Goal: Task Accomplishment & Management: Use online tool/utility

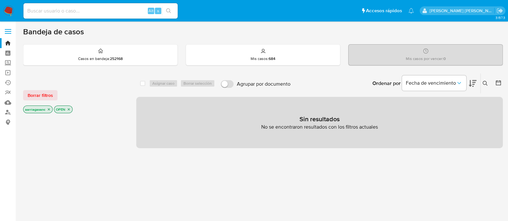
click at [87, 5] on div "Alt s" at bounding box center [100, 10] width 154 height 15
click at [85, 13] on input at bounding box center [100, 11] width 154 height 8
paste input "2003849391"
type input "2003849391"
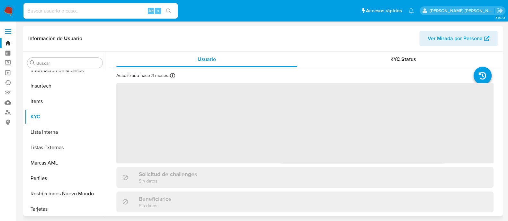
scroll to position [271, 0]
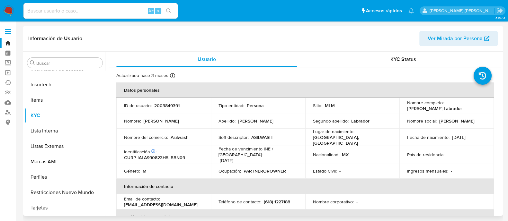
select select "10"
drag, startPoint x: 404, startPoint y: 110, endPoint x: 478, endPoint y: 108, distance: 74.3
click at [478, 108] on td "Nombre completo : Angel Sameer Ibarguen Labrador" at bounding box center [446, 105] width 94 height 15
copy p "Angel Sameer Ibarguen Labrador"
click at [174, 155] on p "CURP IALA990823HSLBBN09" at bounding box center [154, 158] width 61 height 6
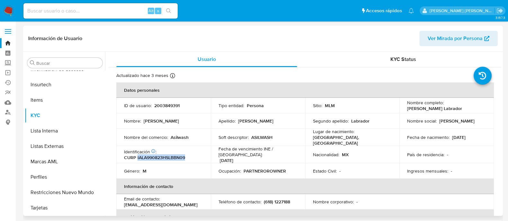
click at [174, 155] on p "CURP IALA990823HSLBBN09" at bounding box center [154, 158] width 61 height 6
copy p "IALA990823HSLBBN09"
drag, startPoint x: 451, startPoint y: 138, endPoint x: 477, endPoint y: 137, distance: 26.0
click at [477, 137] on div "Fecha de nacimiento : 23/08/1999" at bounding box center [446, 138] width 79 height 6
copy p "23/08/1999"
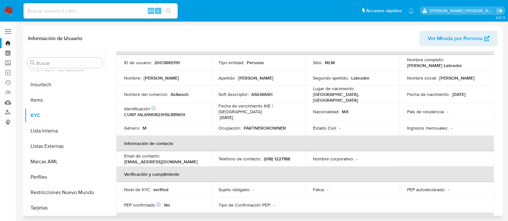
scroll to position [42, 0]
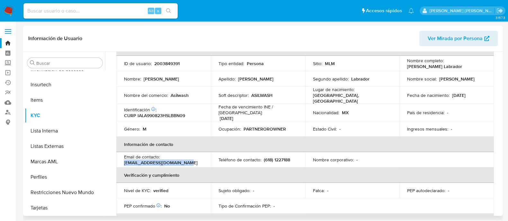
drag, startPoint x: 123, startPoint y: 157, endPoint x: 192, endPoint y: 157, distance: 68.1
click at [192, 157] on td "Email de contacto : mariscosasilwash@gmail.com" at bounding box center [163, 159] width 94 height 15
copy p "mariscosasilwash@gmail.com"
drag, startPoint x: 260, startPoint y: 155, endPoint x: 286, endPoint y: 156, distance: 25.7
click at [286, 157] on div "Teléfono de contacto : (618) 1227188" at bounding box center [258, 160] width 79 height 6
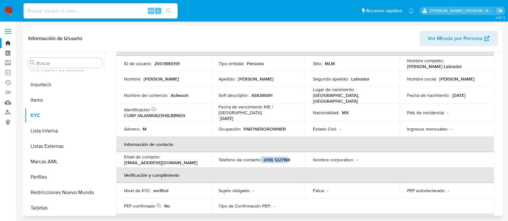
click at [286, 157] on p "(618) 1227188" at bounding box center [277, 160] width 26 height 6
drag, startPoint x: 263, startPoint y: 156, endPoint x: 297, endPoint y: 158, distance: 33.8
click at [297, 158] on td "Teléfono de contacto : (618) 1227188" at bounding box center [258, 159] width 94 height 15
copy p "(618) 1227188"
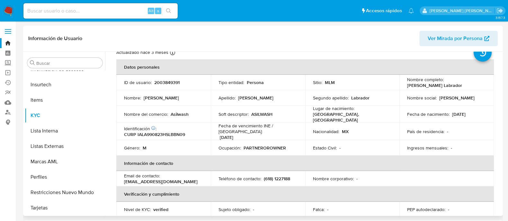
scroll to position [0, 0]
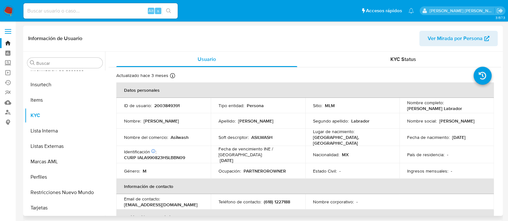
click at [169, 107] on p "2003849391" at bounding box center [166, 106] width 25 height 6
copy p "2003849391"
click at [133, 13] on input at bounding box center [100, 11] width 154 height 8
paste input "2404542100"
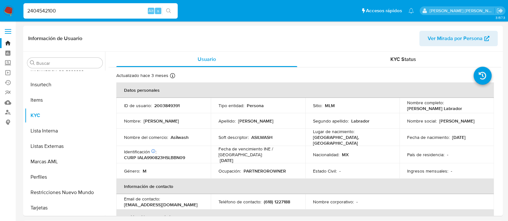
type input "2404542100"
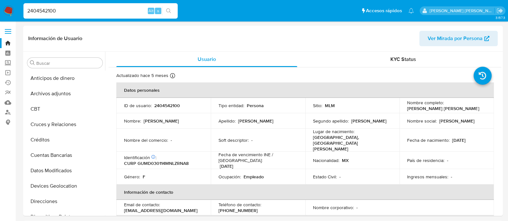
select select "10"
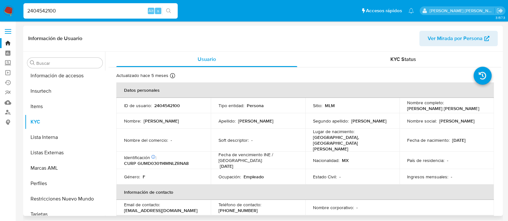
scroll to position [271, 0]
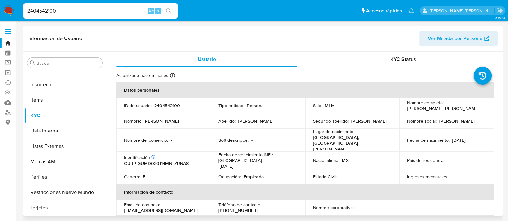
drag, startPoint x: 404, startPoint y: 108, endPoint x: 479, endPoint y: 108, distance: 74.9
click at [479, 108] on td "Nombre completo : Denice Yamilett Guzman Martinez" at bounding box center [446, 105] width 94 height 15
copy p "Denice Yamilett Guzman Martinez"
click at [155, 161] on p "CURP GUMD030114MNLZRNA8" at bounding box center [156, 164] width 65 height 6
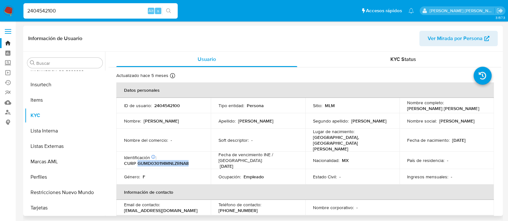
copy p "GUMD030114MNLZRNA8"
drag, startPoint x: 450, startPoint y: 137, endPoint x: 478, endPoint y: 136, distance: 27.3
click at [478, 138] on div "Fecha de nacimiento : 14/01/2003" at bounding box center [446, 141] width 79 height 6
copy p "14/01/2003"
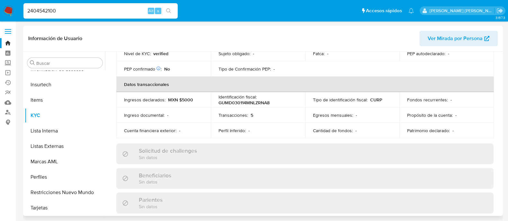
scroll to position [121, 0]
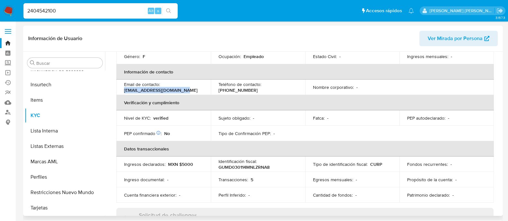
copy p "denice_tommi12@icloud.com"
drag, startPoint x: 123, startPoint y: 79, endPoint x: 192, endPoint y: 84, distance: 68.9
click at [192, 84] on td "Email de contacto : denice_tommi12@icloud.com" at bounding box center [163, 87] width 94 height 15
drag, startPoint x: 263, startPoint y: 77, endPoint x: 292, endPoint y: 78, distance: 29.9
click at [292, 82] on div "Teléfono de contacto : (81) 15177114" at bounding box center [258, 88] width 79 height 12
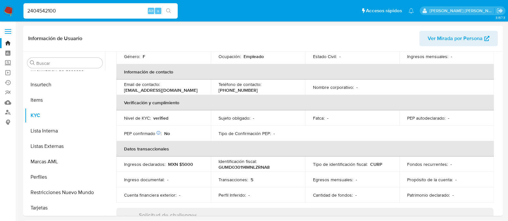
click at [79, 7] on input "2404542100" at bounding box center [100, 11] width 154 height 8
paste input "764574403"
type input "764574403"
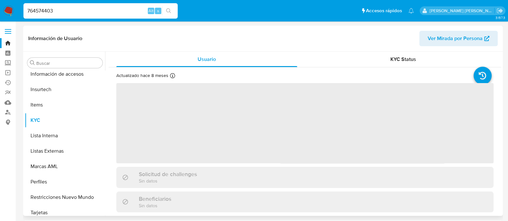
scroll to position [271, 0]
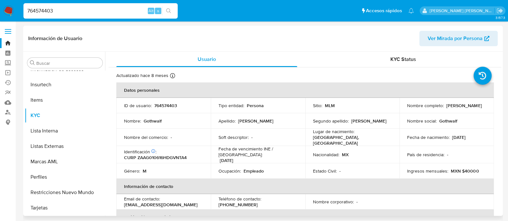
select select "10"
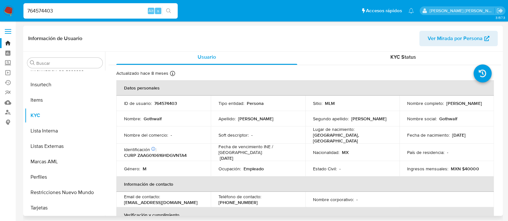
scroll to position [2, 0]
drag, startPoint x: 407, startPoint y: 105, endPoint x: 453, endPoint y: 105, distance: 45.3
click at [452, 105] on p "Gothwalf Zavala Angulo" at bounding box center [463, 104] width 35 height 6
click at [453, 105] on p "Gothwalf Zavala Angulo" at bounding box center [463, 104] width 35 height 6
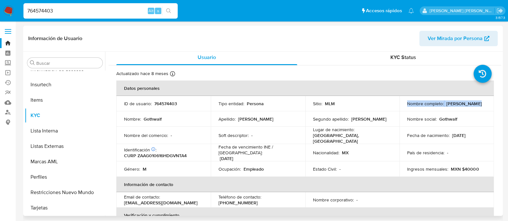
click at [453, 105] on p "Gothwalf Zavala Angulo" at bounding box center [463, 104] width 35 height 6
click at [452, 107] on p "Gothwalf Zavala Angulo" at bounding box center [463, 104] width 35 height 6
click at [451, 107] on p "Gothwalf Zavala Angulo" at bounding box center [463, 104] width 35 height 6
drag, startPoint x: 412, startPoint y: 116, endPoint x: 410, endPoint y: 114, distance: 3.6
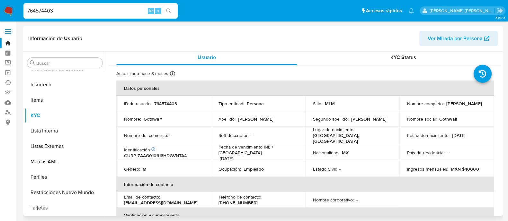
click at [412, 116] on p "Nombre social :" at bounding box center [422, 119] width 30 height 6
drag, startPoint x: 405, startPoint y: 106, endPoint x: 464, endPoint y: 109, distance: 59.2
click at [464, 107] on div "Nombre completo : Gothwalf Zavala Angulo" at bounding box center [446, 104] width 79 height 6
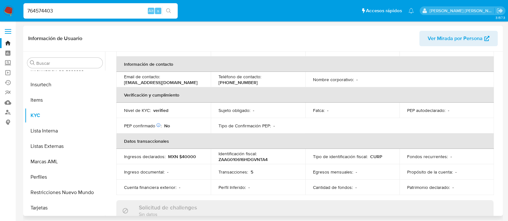
scroll to position [42, 0]
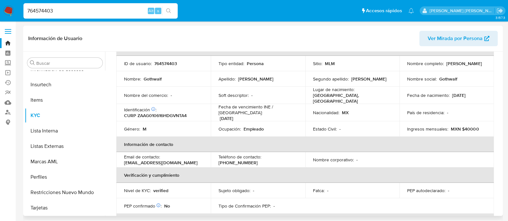
click at [166, 113] on p "CURP ZAAG010616HDGVNTA4" at bounding box center [155, 116] width 63 height 6
drag, startPoint x: 451, startPoint y: 95, endPoint x: 479, endPoint y: 95, distance: 28.0
click at [479, 95] on div "Fecha de nacimiento : 16/06/2001" at bounding box center [446, 96] width 79 height 6
drag, startPoint x: 171, startPoint y: 158, endPoint x: 120, endPoint y: 162, distance: 51.3
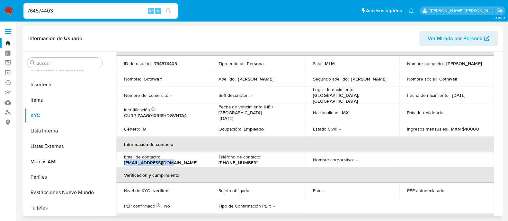
click at [119, 162] on td "Email de contacto : gothwualf@gmail.com" at bounding box center [163, 159] width 94 height 15
drag, startPoint x: 264, startPoint y: 156, endPoint x: 302, endPoint y: 156, distance: 38.9
click at [302, 156] on td "Teléfono de contacto : (667) 2025448" at bounding box center [258, 159] width 94 height 15
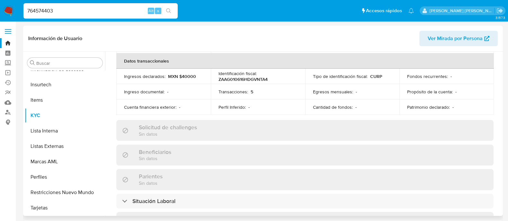
scroll to position [363, 0]
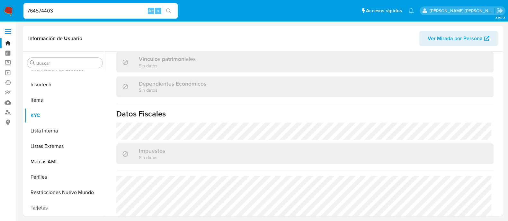
click at [129, 13] on input "764574403" at bounding box center [100, 11] width 154 height 8
paste input "566009319"
type input "566009319"
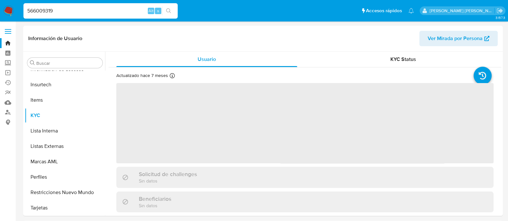
scroll to position [271, 0]
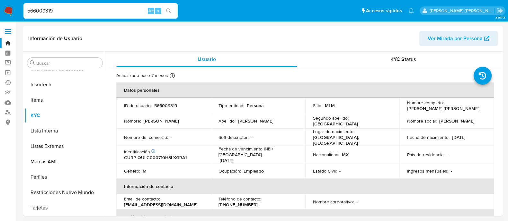
select select "10"
drag, startPoint x: 405, startPoint y: 108, endPoint x: 469, endPoint y: 108, distance: 64.3
click at [469, 108] on td "Nombre completo : Carlos Rufino Quiñones Lugo" at bounding box center [446, 105] width 94 height 15
click at [151, 155] on p "CURP QULC000710HSLXGRA1" at bounding box center [155, 158] width 63 height 6
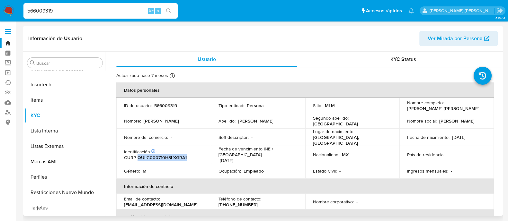
drag, startPoint x: 450, startPoint y: 137, endPoint x: 483, endPoint y: 140, distance: 34.0
click at [483, 140] on td "Fecha de nacimiento : 10/07/2000" at bounding box center [446, 137] width 94 height 17
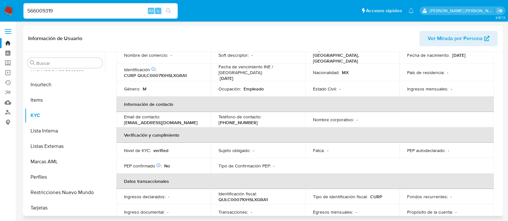
scroll to position [42, 0]
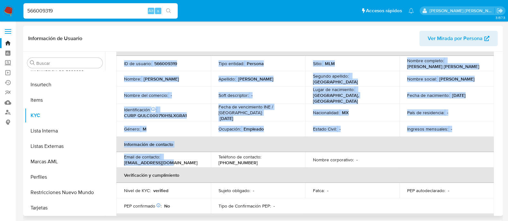
drag, startPoint x: 172, startPoint y: 158, endPoint x: 113, endPoint y: 160, distance: 58.8
click at [123, 160] on td "Email de contacto : lugoc6691@gmail.com" at bounding box center [163, 159] width 94 height 15
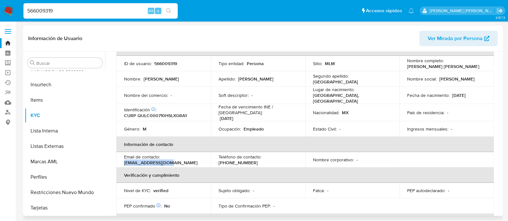
drag, startPoint x: 123, startPoint y: 159, endPoint x: 190, endPoint y: 158, distance: 66.5
click at [189, 158] on td "Email de contacto : lugoc6691@gmail.com" at bounding box center [163, 159] width 94 height 15
drag, startPoint x: 261, startPoint y: 156, endPoint x: 303, endPoint y: 158, distance: 41.5
click at [303, 158] on td "Teléfono de contacto : (33) 12877809" at bounding box center [258, 159] width 94 height 15
click at [61, 15] on div "566009319 Alt s" at bounding box center [100, 10] width 154 height 15
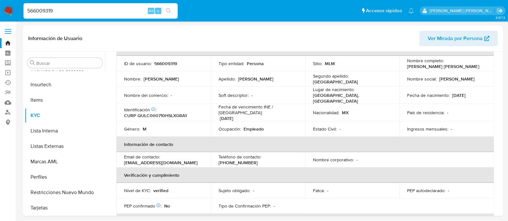
click at [61, 15] on div "566009319 Alt s" at bounding box center [100, 10] width 154 height 15
click at [59, 13] on input "566009319" at bounding box center [100, 11] width 154 height 8
paste input "1894272701"
type input "1894272701"
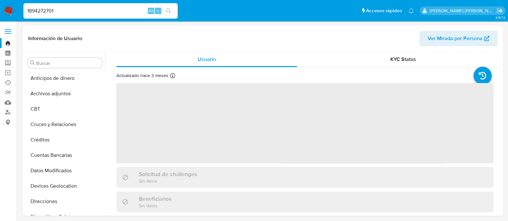
select select "10"
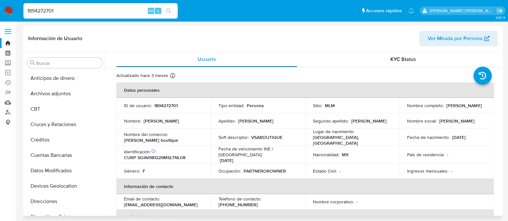
scroll to position [271, 0]
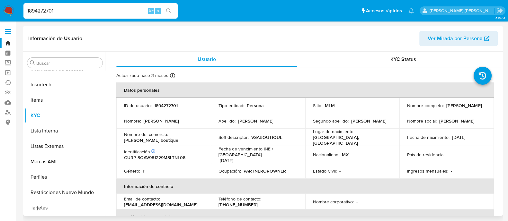
drag, startPoint x: 405, startPoint y: 110, endPoint x: 463, endPoint y: 110, distance: 57.8
click at [463, 109] on div "Nombre completo : Valeria Soto Angulo" at bounding box center [446, 106] width 79 height 6
click at [172, 156] on p "CURP SOAV981229MSLTNL08" at bounding box center [154, 158] width 61 height 6
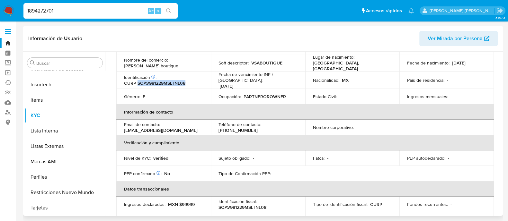
scroll to position [72, 0]
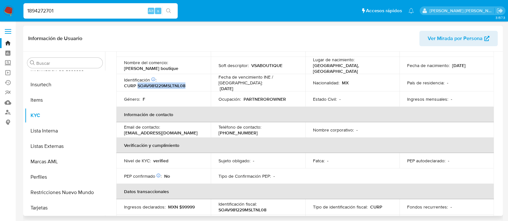
drag, startPoint x: 451, startPoint y: 57, endPoint x: 481, endPoint y: 63, distance: 31.0
click at [481, 63] on div "Fecha de nacimiento : 29/12/1998" at bounding box center [446, 66] width 79 height 6
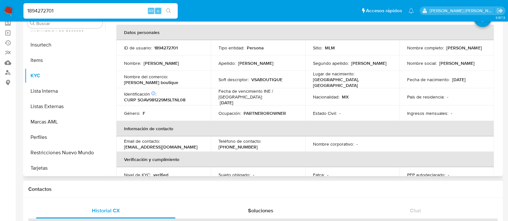
scroll to position [0, 0]
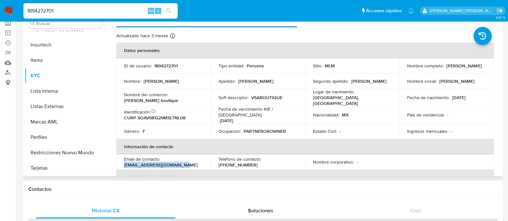
drag, startPoint x: 122, startPoint y: 162, endPoint x: 195, endPoint y: 161, distance: 73.3
click at [195, 161] on td "Email de contacto : valsotoboutique@gmail.com" at bounding box center [163, 162] width 94 height 15
drag, startPoint x: 262, startPoint y: 158, endPoint x: 302, endPoint y: 162, distance: 39.8
click at [302, 162] on td "Teléfono de contacto : (667) 3516769" at bounding box center [258, 162] width 94 height 15
click at [110, 13] on input "1894272701" at bounding box center [100, 11] width 154 height 8
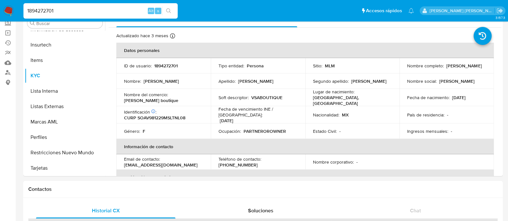
click at [110, 13] on input "1894272701" at bounding box center [100, 11] width 154 height 8
paste input "044381443"
type input "1044381443"
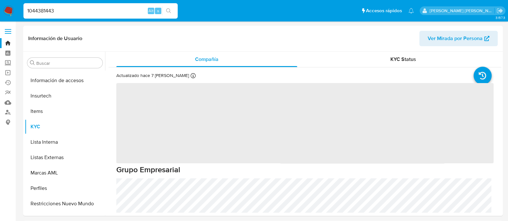
scroll to position [271, 0]
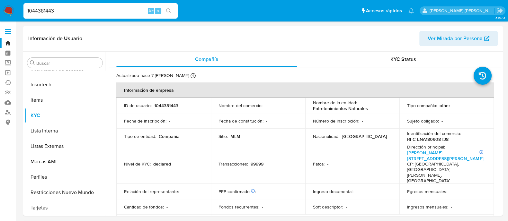
select select "10"
click at [166, 108] on p "1044381443" at bounding box center [166, 106] width 24 height 6
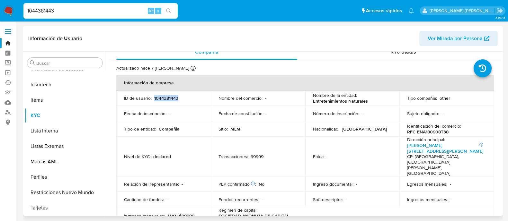
scroll to position [0, 0]
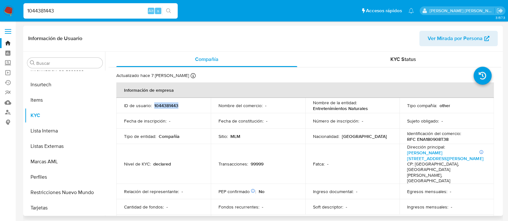
click at [453, 39] on span "Ver Mirada por Persona" at bounding box center [455, 38] width 55 height 15
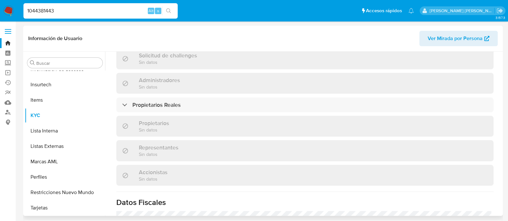
scroll to position [402, 0]
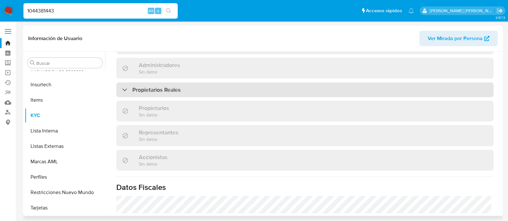
click at [177, 86] on h3 "Propietarios Reales" at bounding box center [156, 89] width 48 height 7
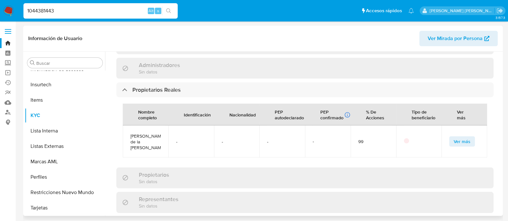
click at [462, 137] on span "Ver más" at bounding box center [462, 141] width 17 height 9
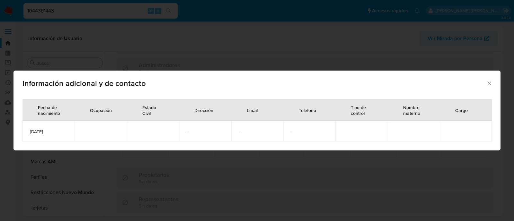
click at [318, 47] on div "Información adicional y de contacto Fecha de nacimiento Ocupación Estado Civil …" at bounding box center [257, 110] width 514 height 221
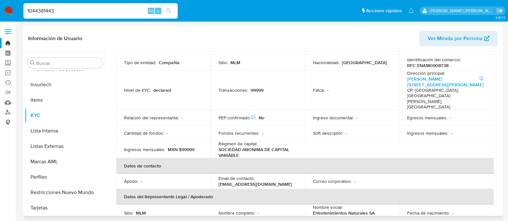
scroll to position [160, 0]
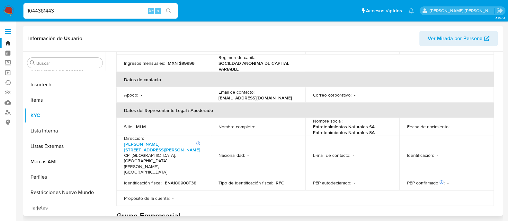
drag, startPoint x: 161, startPoint y: 139, endPoint x: 122, endPoint y: 134, distance: 39.1
click at [122, 136] on td "Dirección : Número interno: PISO 28-C Juan Ignacio Ramon Oriente 506, Monterrey…" at bounding box center [163, 156] width 94 height 40
drag, startPoint x: 172, startPoint y: 145, endPoint x: 194, endPoint y: 146, distance: 22.5
click at [194, 153] on h4 "CP: 64000 - Monterrey, Nuevo León, Mexico" at bounding box center [162, 164] width 76 height 22
click at [160, 153] on h4 "CP: 64000 - Monterrey, Nuevo León, Mexico" at bounding box center [162, 164] width 76 height 22
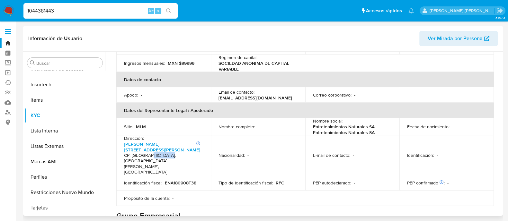
click at [160, 153] on h4 "CP: 64000 - Monterrey, Nuevo León, Mexico" at bounding box center [162, 164] width 76 height 22
click at [136, 153] on h4 "CP: 64000 - Monterrey, Nuevo León, Mexico" at bounding box center [162, 164] width 76 height 22
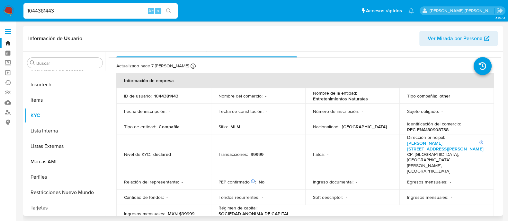
scroll to position [40, 0]
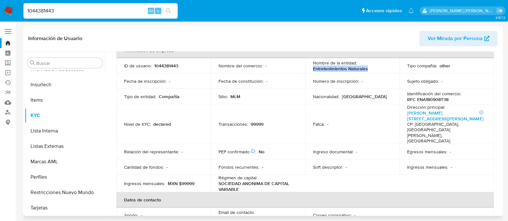
drag, startPoint x: 310, startPoint y: 67, endPoint x: 370, endPoint y: 70, distance: 59.9
click at [370, 70] on td "Nombre de la entidad : Entretenimientos Naturales" at bounding box center [352, 65] width 94 height 15
click at [425, 99] on p "RFC ENA180908T38" at bounding box center [427, 100] width 41 height 6
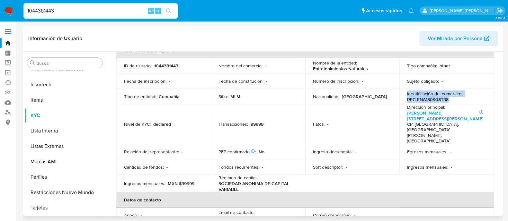
click at [425, 99] on p "RFC ENA180908T38" at bounding box center [427, 100] width 41 height 6
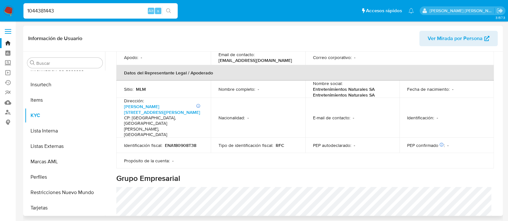
scroll to position [201, 0]
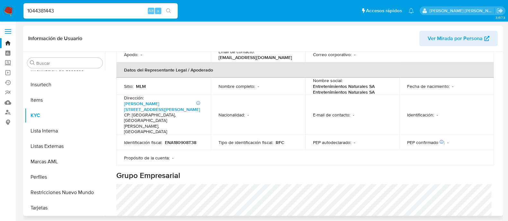
click at [138, 112] on h4 "CP: 64000 - Monterrey, Nuevo León, Mexico" at bounding box center [162, 123] width 76 height 22
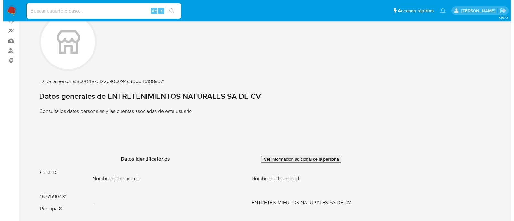
scroll to position [80, 0]
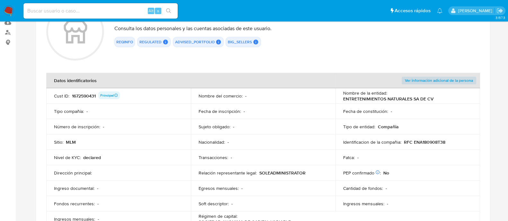
click at [447, 81] on span "Ver información adicional de la persona" at bounding box center [439, 80] width 68 height 6
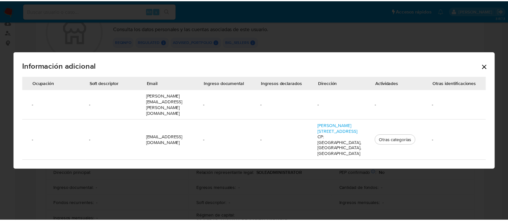
scroll to position [0, 0]
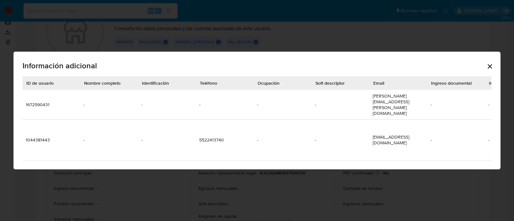
drag, startPoint x: 371, startPoint y: 105, endPoint x: 434, endPoint y: 111, distance: 63.9
click at [434, 111] on tbody "1672590431 - - - - - vladimir.koryakin@1win.pro - - - - - 1044381443 - - 552241…" at bounding box center [369, 125] width 694 height 71
click at [411, 106] on td "vladimir.koryakin@1win.pro" at bounding box center [399, 105] width 58 height 30
click at [408, 105] on td "vladimir.koryakin@1win.pro" at bounding box center [399, 105] width 58 height 30
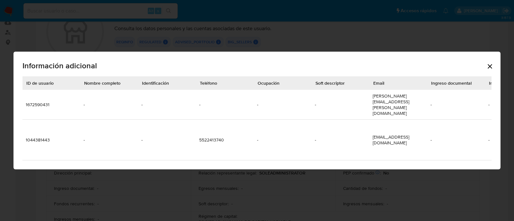
click at [408, 105] on td "vladimir.koryakin@1win.pro" at bounding box center [399, 105] width 58 height 30
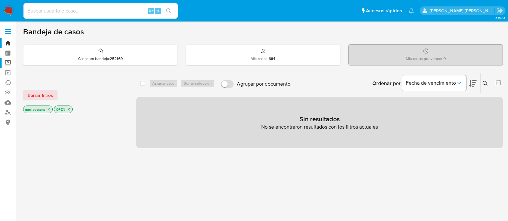
click at [8, 61] on label "Screening" at bounding box center [38, 63] width 76 height 10
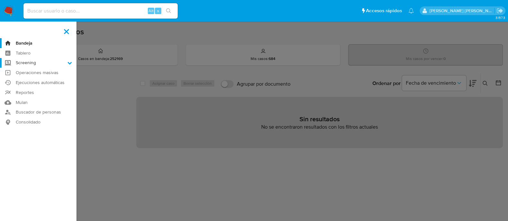
click at [0, 0] on input "Screening" at bounding box center [0, 0] width 0 height 0
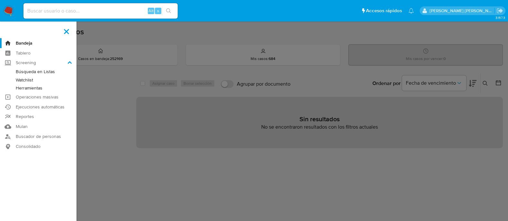
click at [28, 80] on link "Watchlist" at bounding box center [38, 80] width 76 height 8
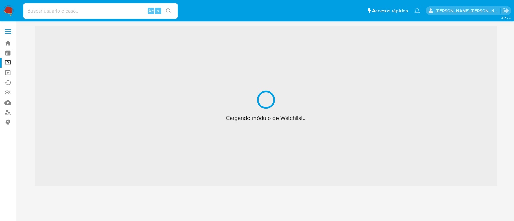
click at [9, 60] on label "Screening" at bounding box center [38, 63] width 76 height 10
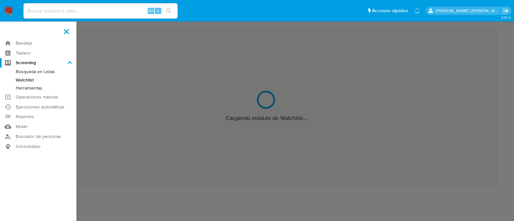
click at [0, 0] on input "Screening" at bounding box center [0, 0] width 0 height 0
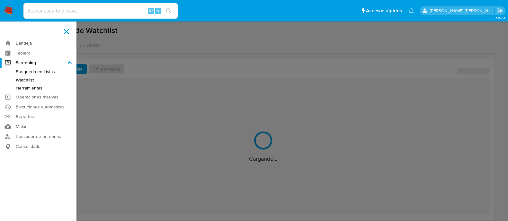
click at [27, 89] on link "Herramientas" at bounding box center [38, 88] width 76 height 8
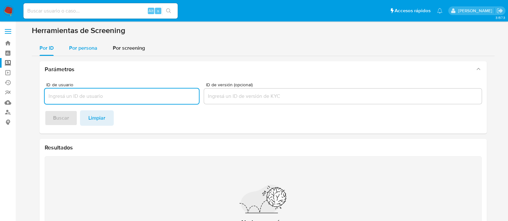
click at [75, 49] on span "Por persona" at bounding box center [83, 47] width 28 height 7
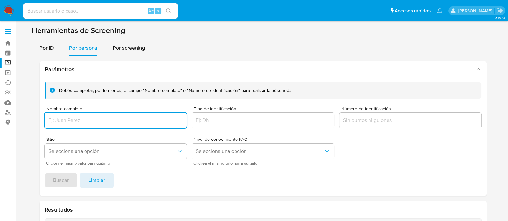
click at [82, 119] on input "Nombre completo" at bounding box center [116, 120] width 142 height 8
type input "JUEGA Y JUEGA SA DE CV"
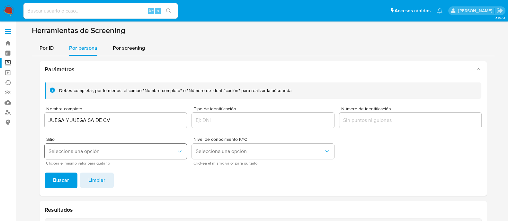
click at [81, 149] on span "Selecciona una opción" at bounding box center [113, 151] width 128 height 6
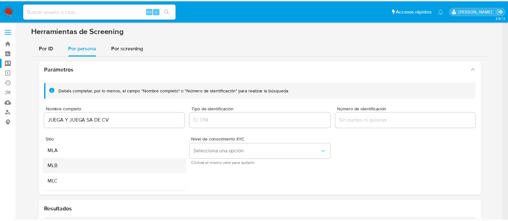
scroll to position [40, 0]
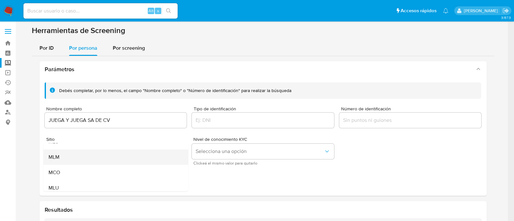
click at [68, 160] on div "MLM" at bounding box center [113, 157] width 131 height 15
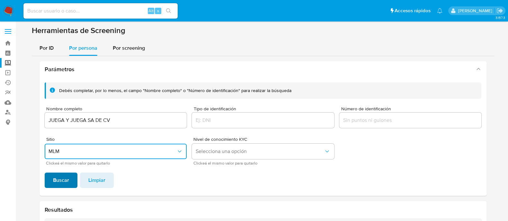
click at [58, 181] on span "Buscar" at bounding box center [61, 181] width 16 height 14
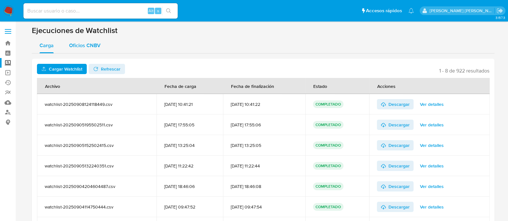
click at [84, 44] on span "Oficios CNBV" at bounding box center [84, 45] width 31 height 7
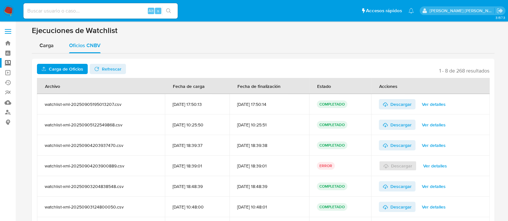
click at [71, 69] on span "Carga de Oficios" at bounding box center [66, 69] width 34 height 10
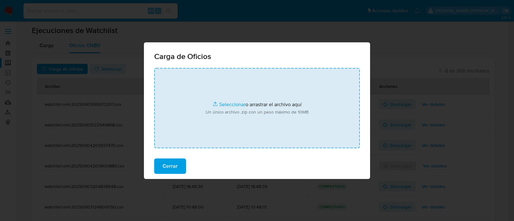
click at [234, 107] on input "file" at bounding box center [257, 108] width 206 height 80
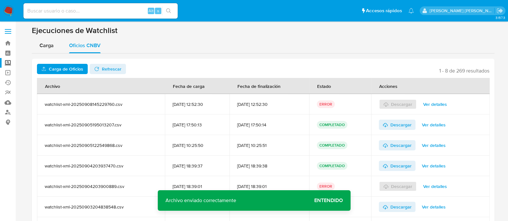
click at [432, 102] on span "Ver detalles" at bounding box center [435, 104] width 24 height 9
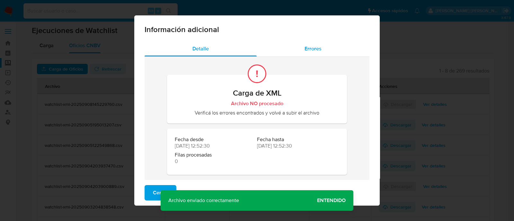
click at [311, 53] on div "Errores" at bounding box center [313, 48] width 113 height 15
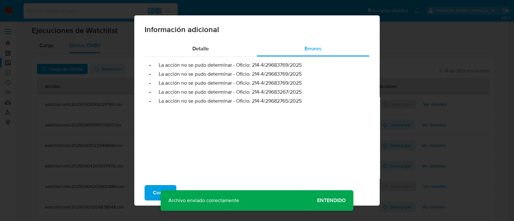
drag, startPoint x: 250, startPoint y: 66, endPoint x: 303, endPoint y: 67, distance: 53.4
click at [303, 67] on li "• La acción no se pudo determinar - Oficio: 214-4/29683769/2025" at bounding box center [257, 65] width 215 height 6
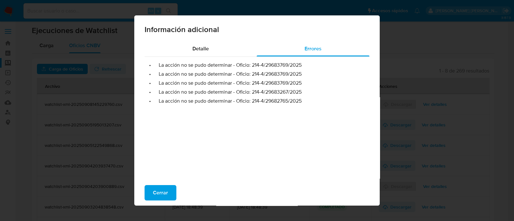
drag, startPoint x: 250, startPoint y: 71, endPoint x: 304, endPoint y: 78, distance: 54.4
click at [304, 78] on ul "• La acción no se pudo determinar - Oficio: 214-4/29683769/2025 • La acción no …" at bounding box center [257, 81] width 225 height 48
click at [250, 79] on ul "• La acción no se pudo determinar - Oficio: 214-4/29683769/2025 • La acción no …" at bounding box center [257, 81] width 225 height 48
drag, startPoint x: 248, startPoint y: 75, endPoint x: 309, endPoint y: 76, distance: 60.4
click at [309, 76] on li "• La acción no se pudo determinar - Oficio: 214-4/29683769/2025" at bounding box center [257, 74] width 215 height 6
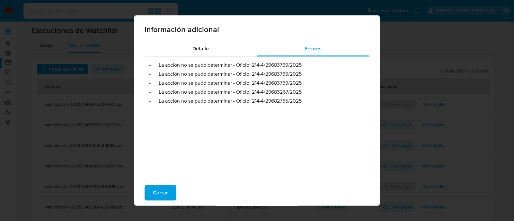
drag, startPoint x: 249, startPoint y: 92, endPoint x: 305, endPoint y: 93, distance: 55.9
click at [305, 93] on li "• La acción no se pudo determinar - Oficio: 214-4/29683267/2025" at bounding box center [257, 92] width 215 height 6
drag, startPoint x: 250, startPoint y: 103, endPoint x: 306, endPoint y: 102, distance: 56.3
click at [306, 102] on li "• La acción no se pudo determinar - Oficio: 214-4/29682765/2025" at bounding box center [257, 101] width 215 height 6
click at [369, 124] on div "Detalle Errores • La acción no se pudo determinar - Oficio: 214-4/29683769/2025…" at bounding box center [257, 115] width 246 height 149
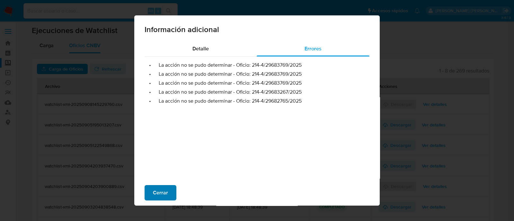
click at [155, 192] on span "Cerrar" at bounding box center [160, 193] width 15 height 14
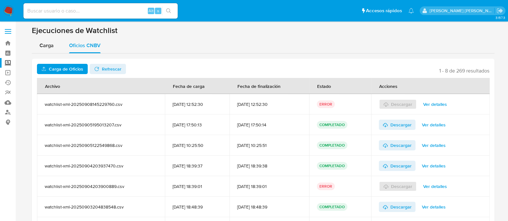
click at [73, 67] on span "Carga de Oficios" at bounding box center [66, 69] width 34 height 10
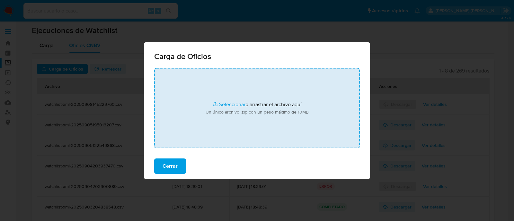
click at [220, 102] on input "file" at bounding box center [257, 108] width 206 height 80
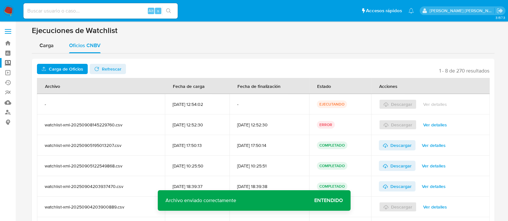
click at [331, 201] on span "Entendido" at bounding box center [328, 201] width 29 height 0
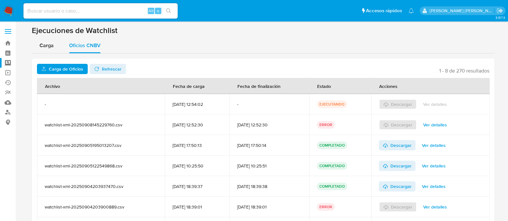
click at [100, 65] on span "Refrescar" at bounding box center [107, 69] width 27 height 9
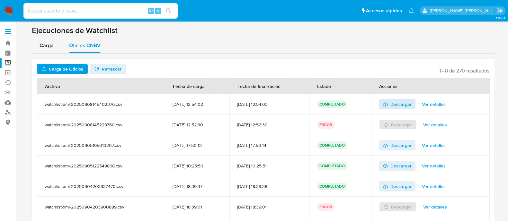
click at [396, 100] on span "Descargar" at bounding box center [400, 104] width 21 height 10
click at [438, 124] on span "Ver detalles" at bounding box center [435, 125] width 24 height 9
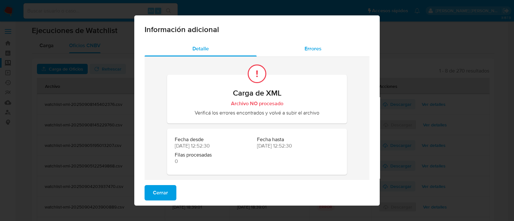
click at [309, 47] on span "Errores" at bounding box center [313, 48] width 17 height 7
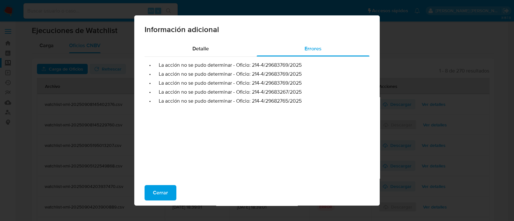
click at [283, 65] on li "• La acción no se pudo determinar - Oficio: 214-4/29683769/2025" at bounding box center [257, 65] width 215 height 6
click at [261, 68] on li "• La acción no se pudo determinar - Oficio: 214-4/29683769/2025" at bounding box center [257, 65] width 215 height 6
drag, startPoint x: 248, startPoint y: 65, endPoint x: 305, endPoint y: 65, distance: 56.9
click at [305, 65] on li "• La acción no se pudo determinar - Oficio: 214-4/29683769/2025" at bounding box center [257, 65] width 215 height 6
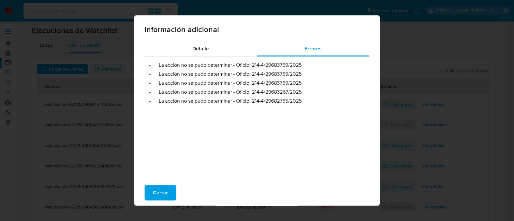
click at [305, 65] on li "• La acción no se pudo determinar - Oficio: 214-4/29683769/2025" at bounding box center [257, 65] width 215 height 6
drag, startPoint x: 250, startPoint y: 66, endPoint x: 304, endPoint y: 67, distance: 54.3
click at [304, 67] on li "• La acción no se pudo determinar - Oficio: 214-4/29683769/2025" at bounding box center [257, 65] width 215 height 6
drag, startPoint x: 251, startPoint y: 93, endPoint x: 303, endPoint y: 93, distance: 52.1
click at [303, 93] on li "• La acción no se pudo determinar - Oficio: 214-4/29683267/2025" at bounding box center [257, 92] width 215 height 6
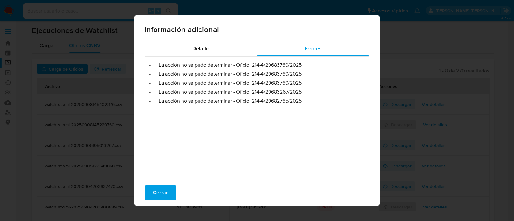
drag, startPoint x: 251, startPoint y: 102, endPoint x: 304, endPoint y: 103, distance: 53.4
click at [304, 103] on li "• La acción no se pudo determinar - Oficio: 214-4/29682765/2025" at bounding box center [257, 101] width 215 height 6
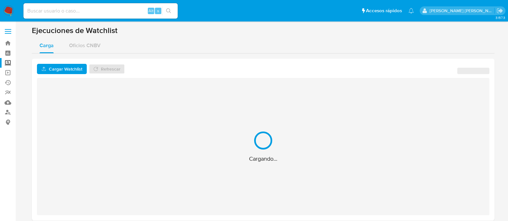
click at [8, 62] on label "Screening" at bounding box center [38, 63] width 76 height 10
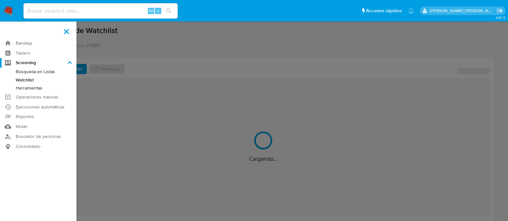
click at [0, 0] on input "Screening" at bounding box center [0, 0] width 0 height 0
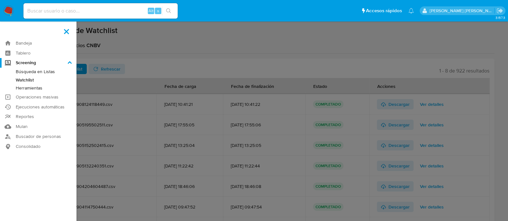
click at [39, 90] on link "Herramientas" at bounding box center [38, 88] width 76 height 8
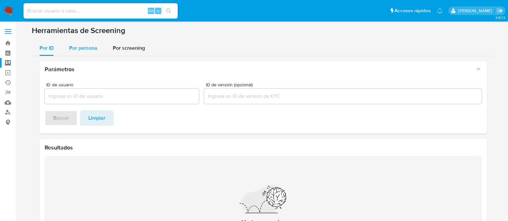
click at [84, 49] on span "Por persona" at bounding box center [83, 47] width 28 height 7
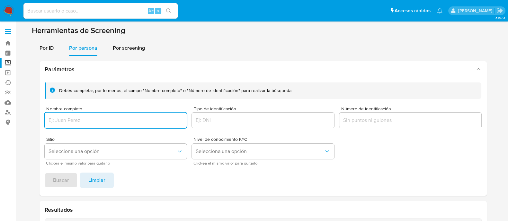
paste input "JV ENERGY GROUP, S.A. DE C.V."
type input "JV ENERGY GROUP, S.A. DE C.V."
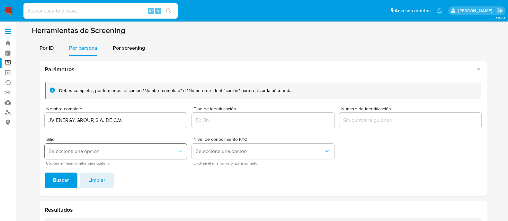
click at [121, 148] on button "Selecciona una opción" at bounding box center [116, 151] width 142 height 15
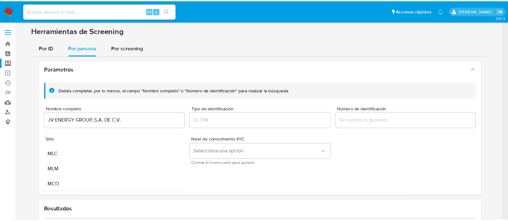
scroll to position [44, 0]
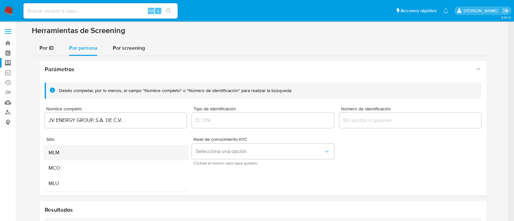
click at [117, 152] on div "MLM" at bounding box center [113, 152] width 131 height 15
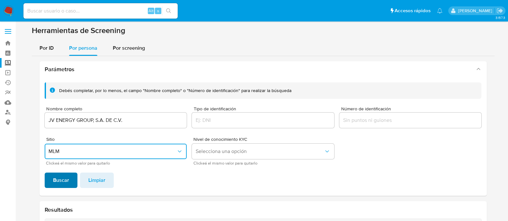
click at [63, 183] on span "Buscar" at bounding box center [61, 181] width 16 height 14
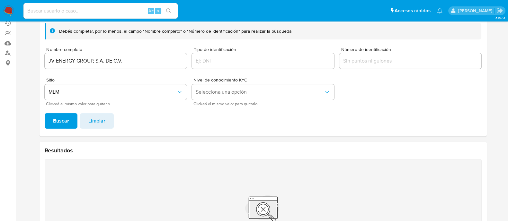
scroll to position [3, 0]
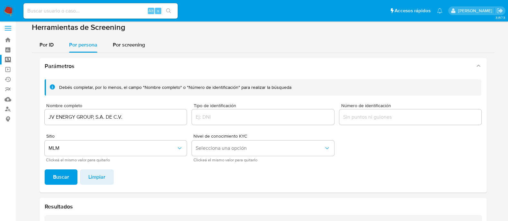
click at [85, 121] on div "JV ENERGY GROUP, S.A. DE C.V." at bounding box center [116, 117] width 142 height 15
click at [84, 115] on input "JV ENERGY GROUP, S.A. DE C.V." at bounding box center [116, 117] width 142 height 8
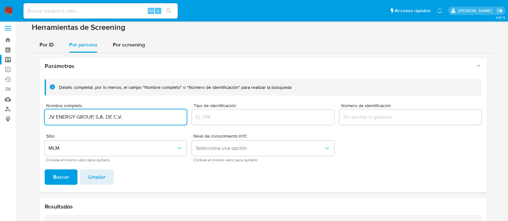
click at [84, 115] on input "JV ENERGY GROUP, S.A. DE C.V." at bounding box center [116, 117] width 142 height 8
paste input "[PERSON_NAME]"
click at [59, 180] on span "Buscar" at bounding box center [61, 177] width 16 height 14
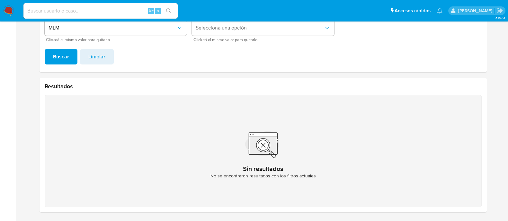
scroll to position [43, 0]
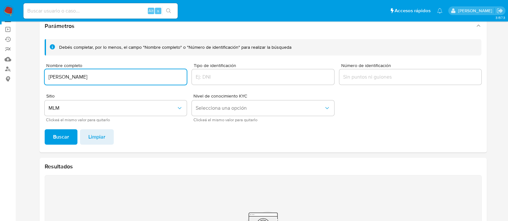
click at [94, 78] on input "[PERSON_NAME]" at bounding box center [116, 77] width 142 height 8
paste input "[PERSON_NAME]"
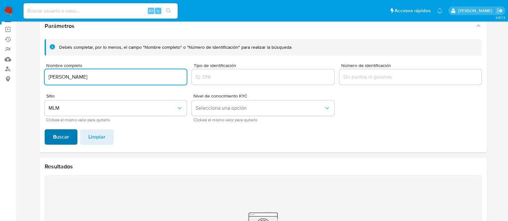
click at [67, 139] on span "Buscar" at bounding box center [61, 137] width 16 height 14
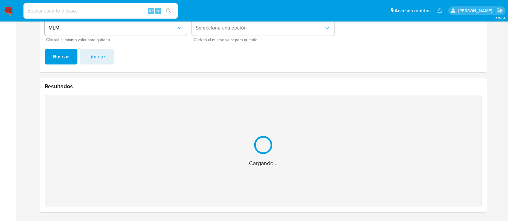
scroll to position [22, 0]
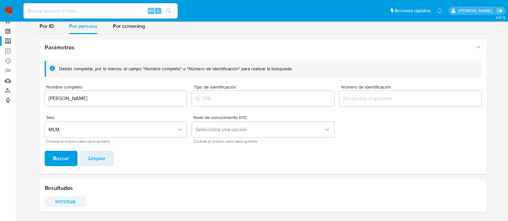
click at [64, 203] on span "151737528" at bounding box center [65, 202] width 32 height 9
click at [126, 97] on input "[PERSON_NAME]" at bounding box center [116, 98] width 142 height 8
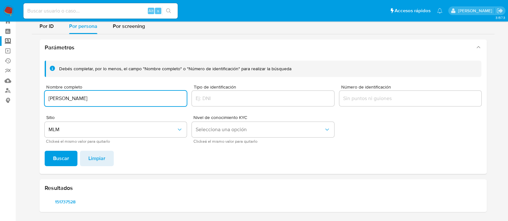
click at [126, 97] on input "[PERSON_NAME]" at bounding box center [116, 98] width 142 height 8
type input "SISTEMA DE PROCESAMIENTO TUKASH, S.A. DE C.V."
click at [59, 169] on div "Debés completar, por lo menos, el campo "Nombre completo" o "Número de identifi…" at bounding box center [263, 115] width 447 height 119
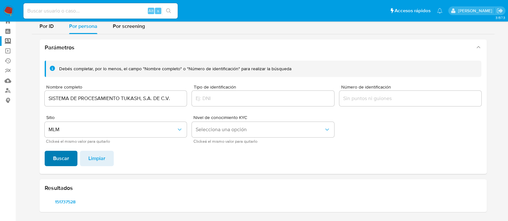
click at [59, 160] on span "Buscar" at bounding box center [61, 159] width 16 height 14
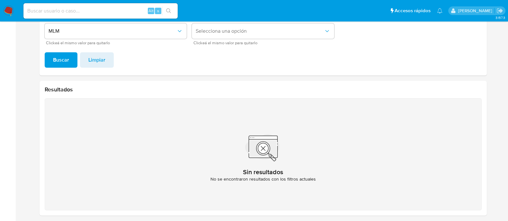
scroll to position [124, 0]
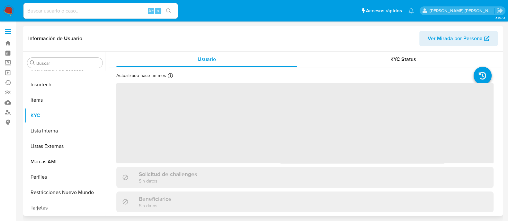
scroll to position [40, 0]
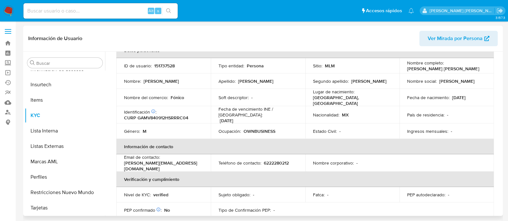
select select "10"
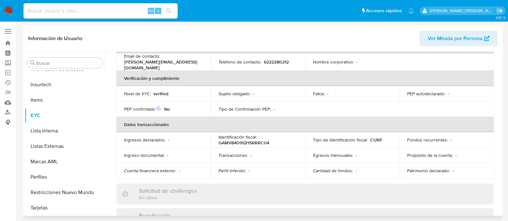
scroll to position [80, 0]
